Goal: Find specific page/section: Find specific page/section

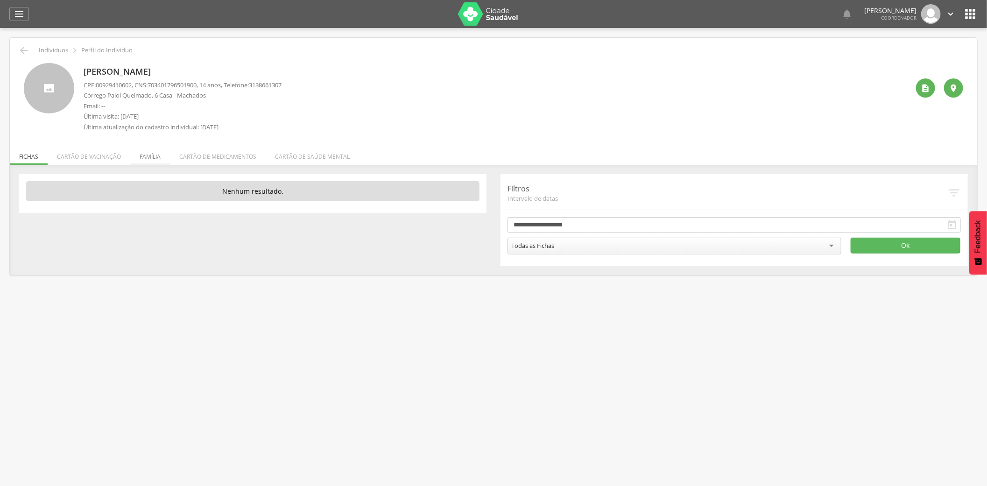
click at [152, 157] on li "Família" at bounding box center [150, 154] width 40 height 22
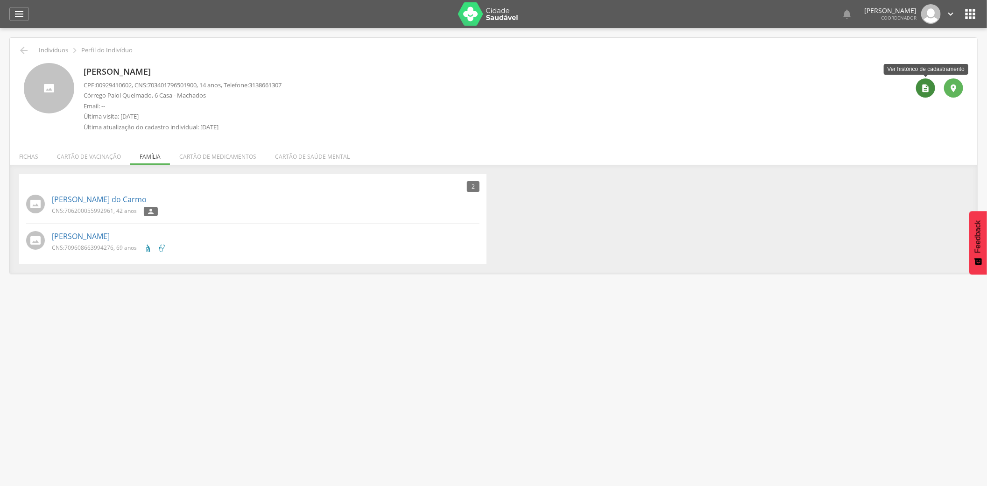
click at [924, 87] on icon "" at bounding box center [925, 88] width 9 height 9
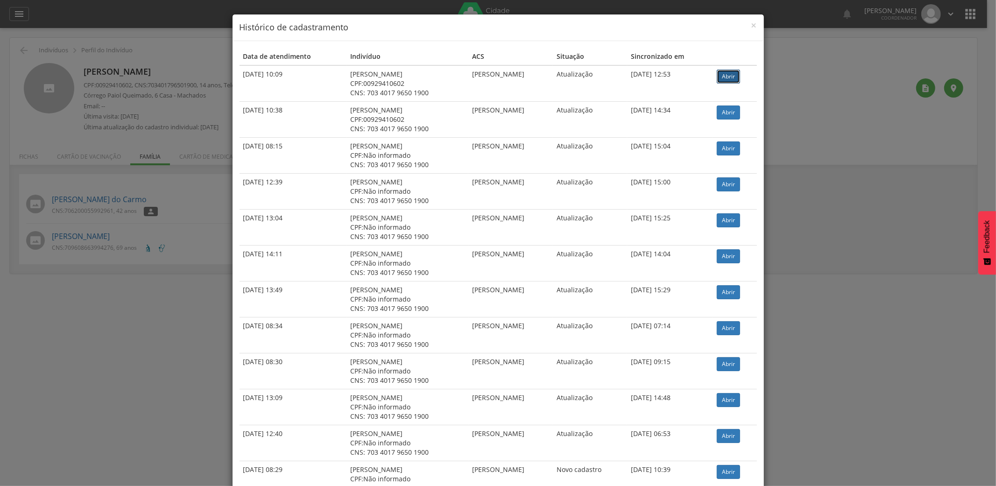
click at [725, 75] on link "Abrir" at bounding box center [728, 77] width 23 height 14
click at [780, 52] on div "× Histórico de cadastramento Data de atendimento Indivíduo ACS Situação Sincron…" at bounding box center [498, 243] width 996 height 486
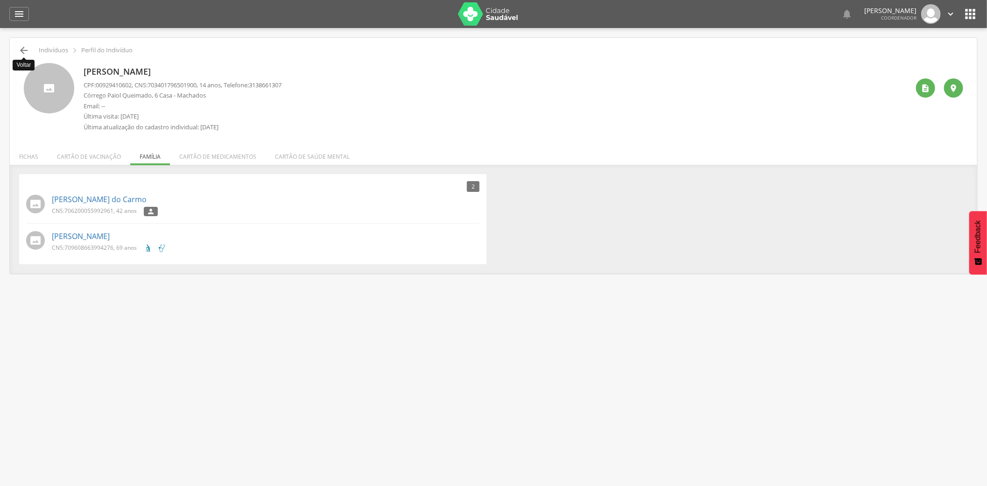
click at [26, 46] on icon "" at bounding box center [23, 50] width 11 height 11
click at [25, 49] on icon "" at bounding box center [23, 50] width 11 height 11
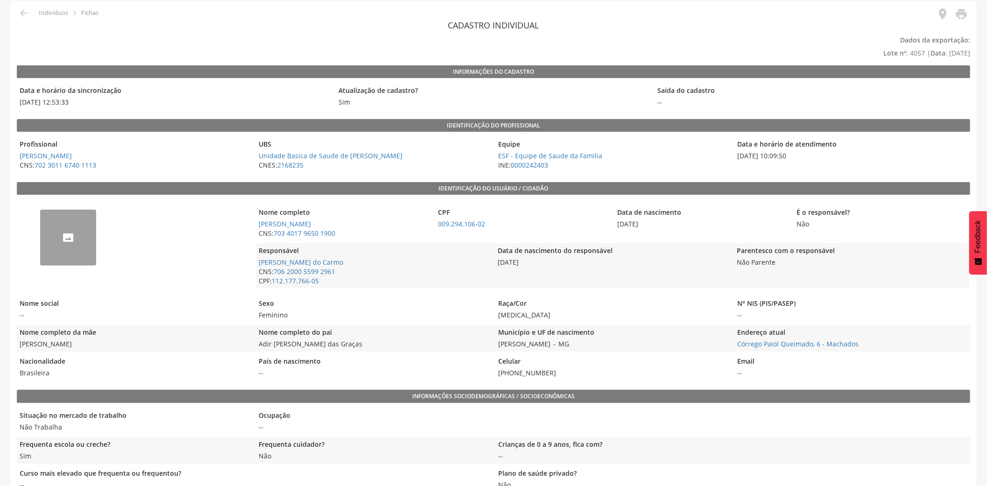
scroll to position [104, 0]
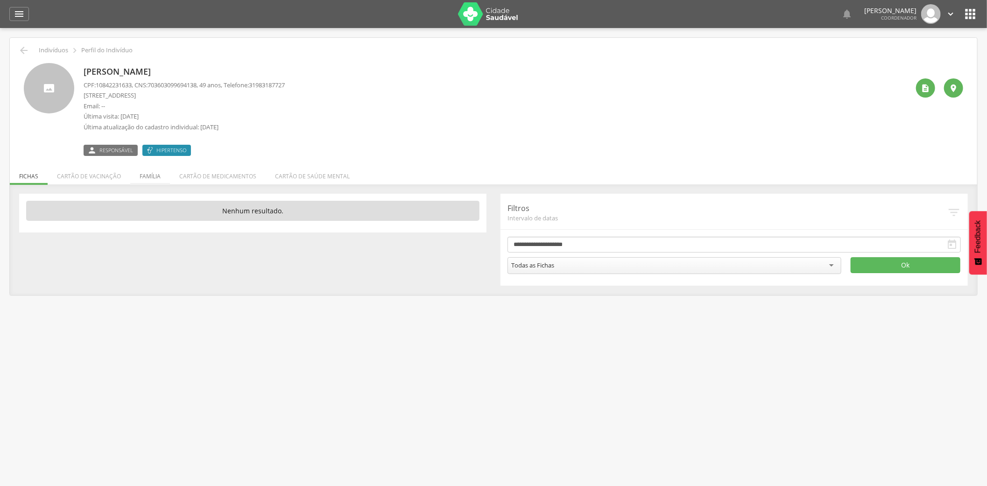
click at [145, 178] on li "Família" at bounding box center [150, 174] width 40 height 22
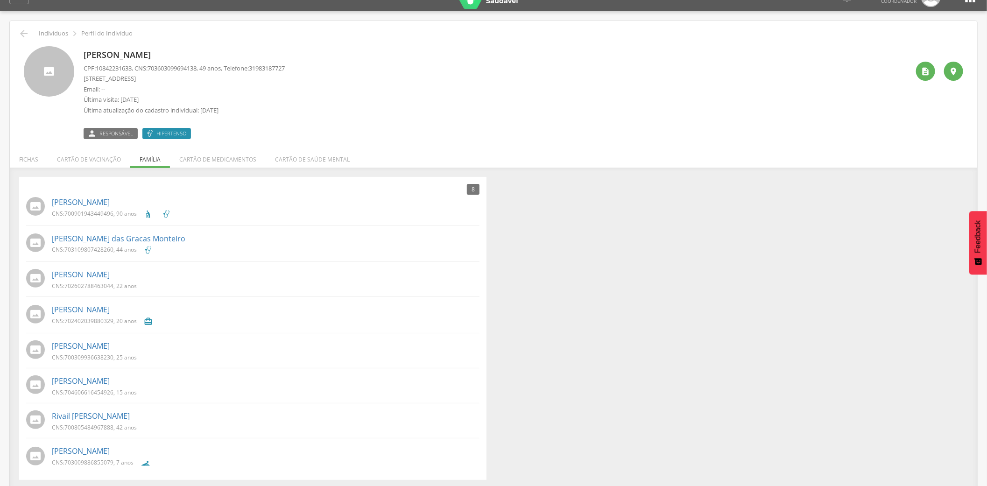
scroll to position [28, 0]
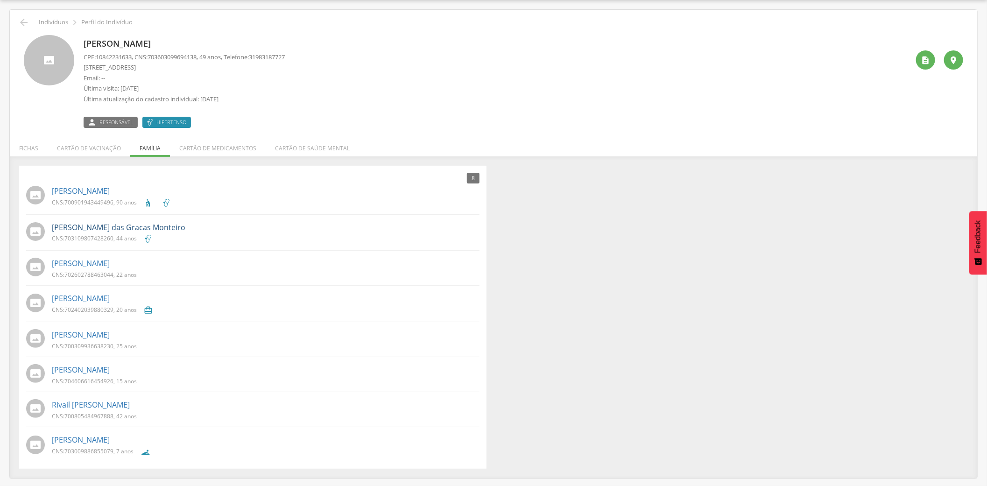
click at [101, 229] on link "Eliene das Gracas Monteiro" at bounding box center [118, 227] width 133 height 11
